Goal: Find specific page/section: Find specific page/section

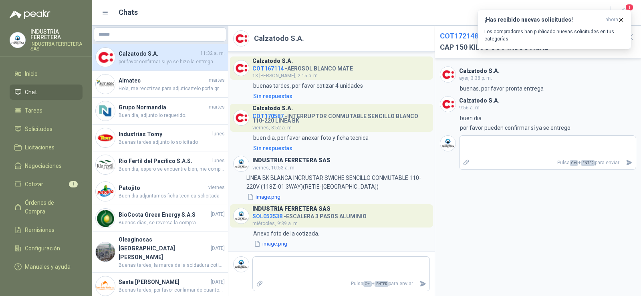
scroll to position [181, 0]
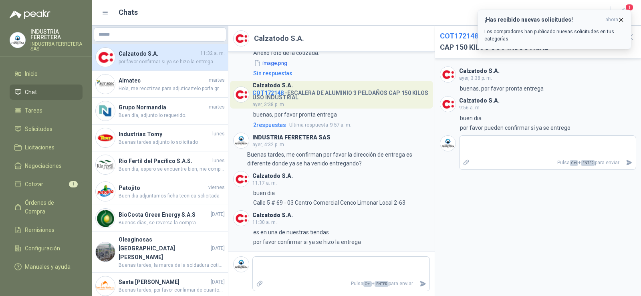
click at [620, 20] on icon "button" at bounding box center [621, 19] width 7 height 7
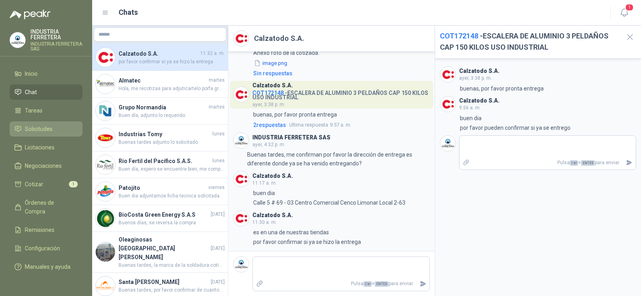
click at [47, 128] on span "Solicitudes" at bounding box center [39, 129] width 28 height 9
